Goal: Check status: Check status

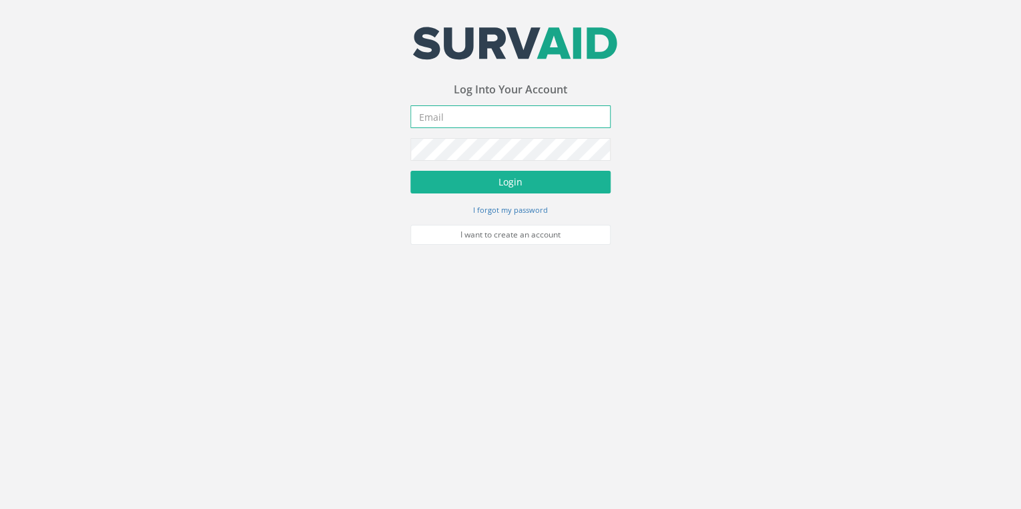
type input "[EMAIL_ADDRESS][DOMAIN_NAME]"
click at [814, 213] on div "Your email address was sucessfully verified - please login below to continue Yo…" at bounding box center [510, 122] width 1021 height 245
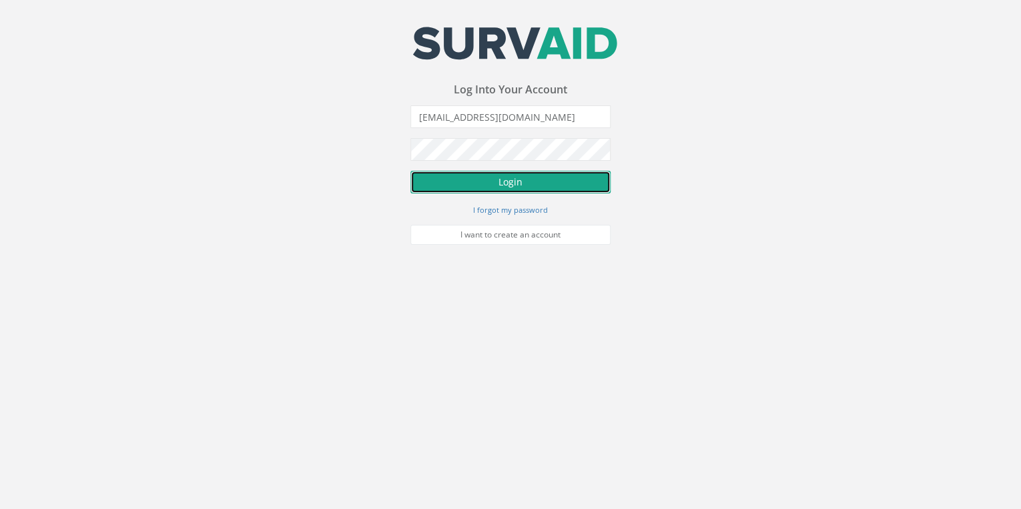
click at [520, 188] on button "Login" at bounding box center [510, 182] width 200 height 23
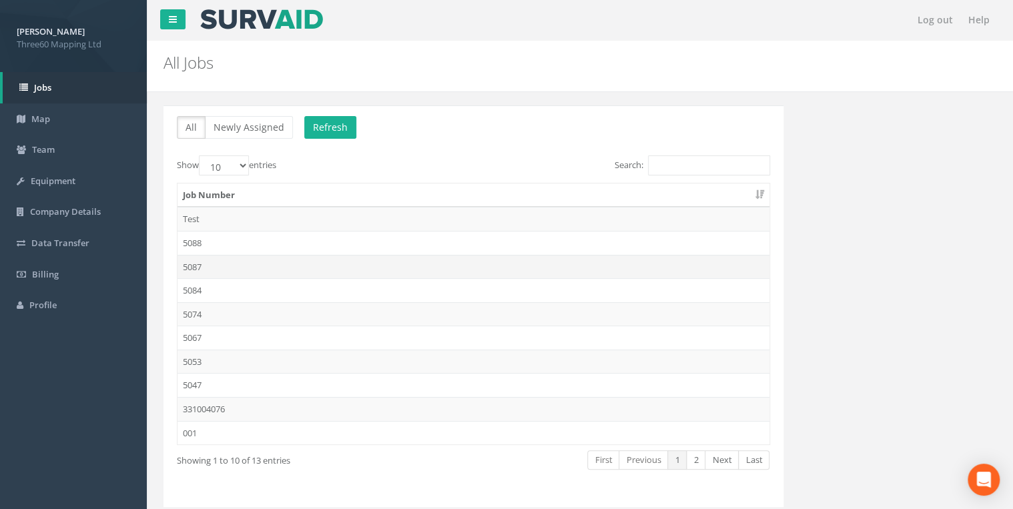
click at [208, 263] on td "5087" at bounding box center [473, 267] width 592 height 24
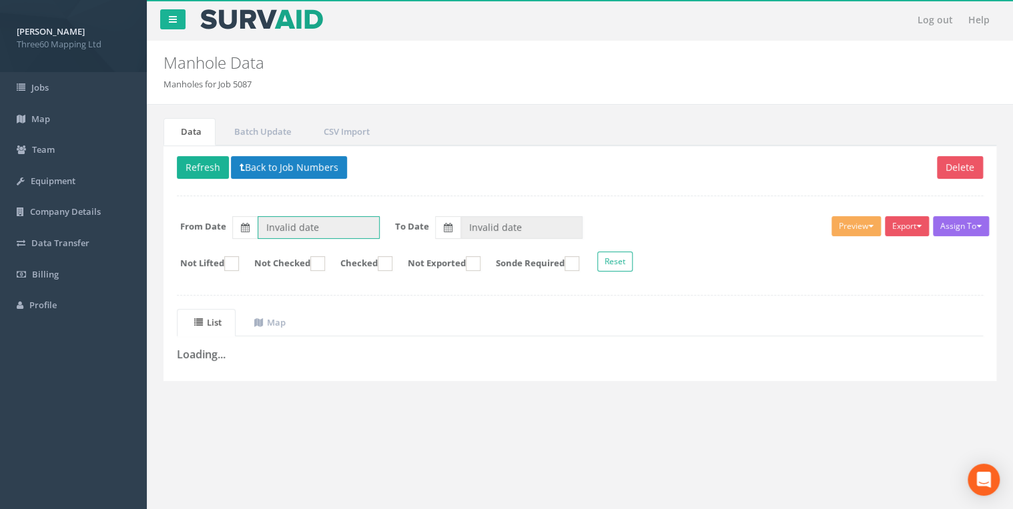
click at [286, 221] on input "Invalid date" at bounding box center [318, 227] width 122 height 23
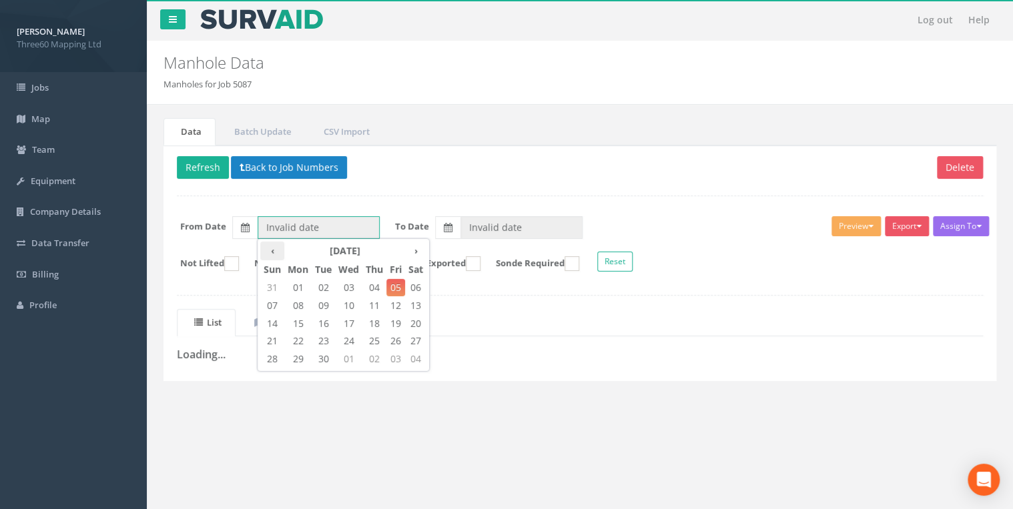
click at [272, 247] on th "‹" at bounding box center [272, 250] width 24 height 19
click at [307, 355] on span "25" at bounding box center [297, 358] width 27 height 17
type input "[DATE]"
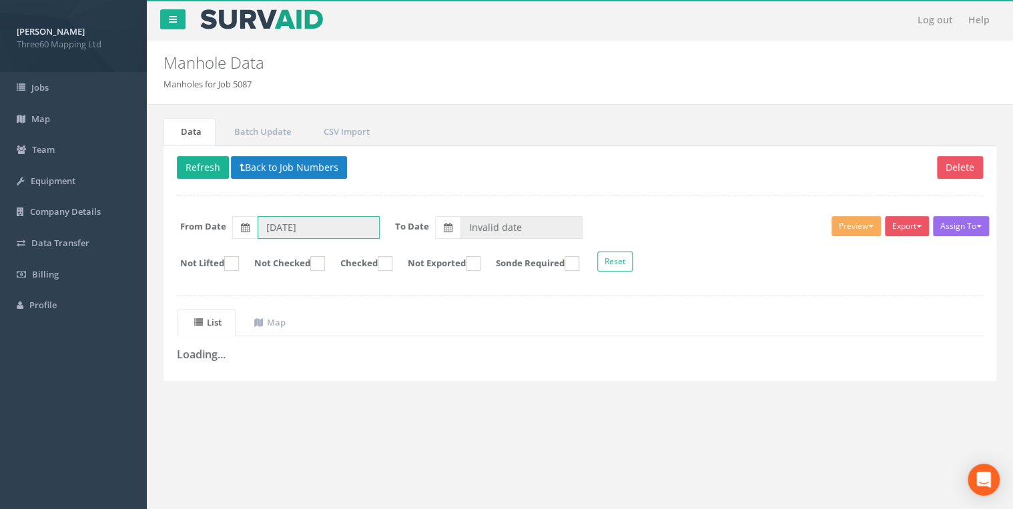
click at [269, 223] on input "[DATE]" at bounding box center [318, 227] width 122 height 23
click at [502, 221] on input "Invalid date" at bounding box center [521, 227] width 122 height 23
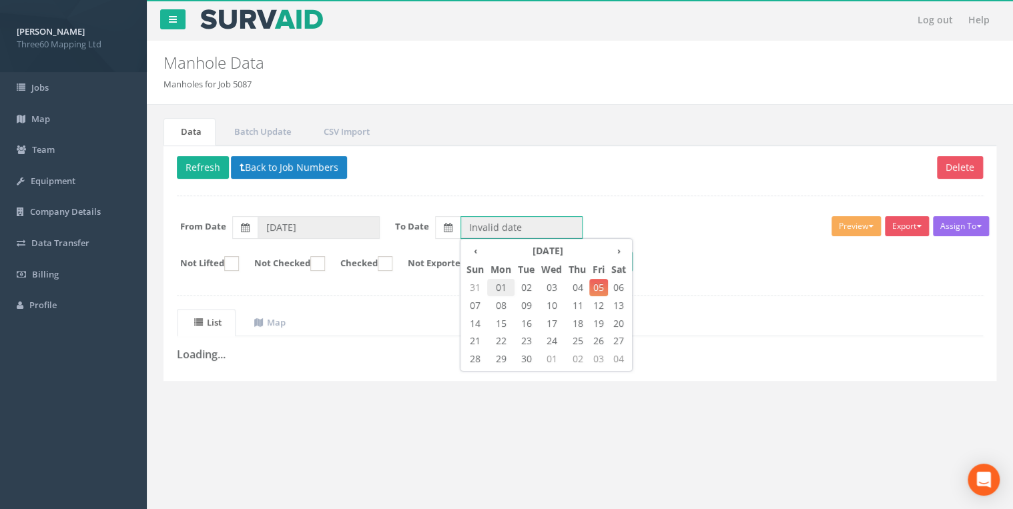
click at [500, 285] on span "01" at bounding box center [500, 287] width 27 height 17
type input "[DATE]"
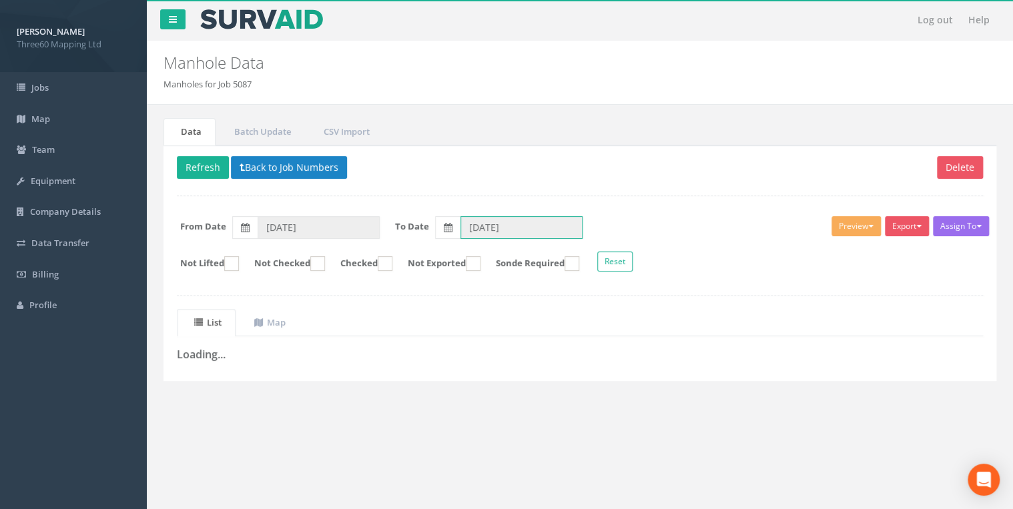
click at [530, 232] on input "[DATE]" at bounding box center [521, 227] width 122 height 23
click at [538, 233] on input "[DATE]" at bounding box center [521, 227] width 122 height 23
click at [614, 199] on div "Delete Refresh Back to Job Numbers Assign To No Companies Added Export 360 Manh…" at bounding box center [579, 262] width 832 height 235
